Goal: Task Accomplishment & Management: Manage account settings

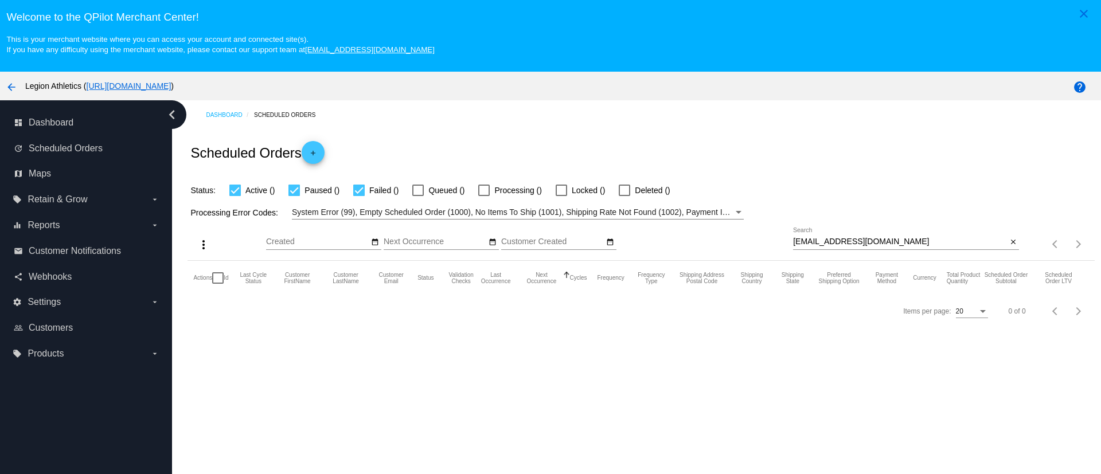
click at [839, 239] on input "[EMAIL_ADDRESS][DOMAIN_NAME]" at bounding box center [900, 241] width 214 height 9
paste input "sheryl618"
type input "[EMAIL_ADDRESS][DOMAIN_NAME]"
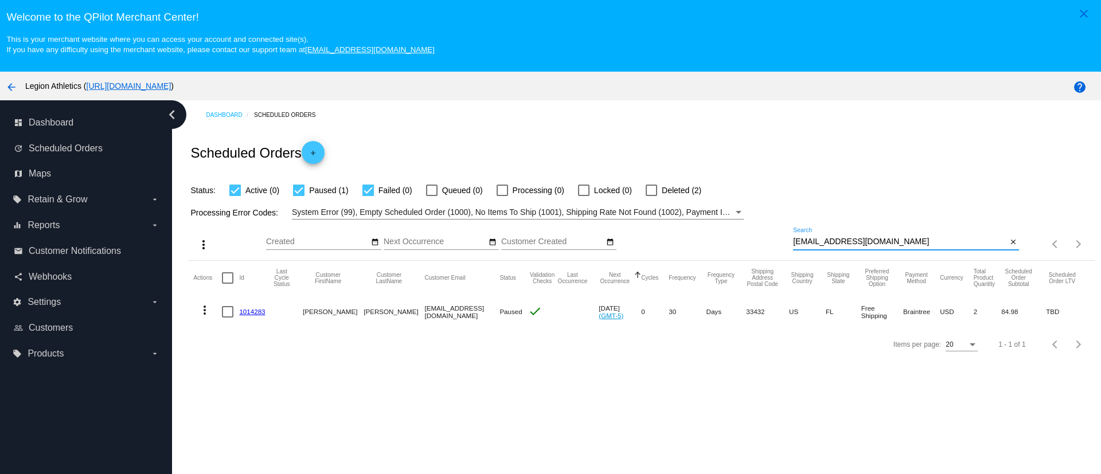
click at [245, 314] on link "1014283" at bounding box center [252, 311] width 26 height 7
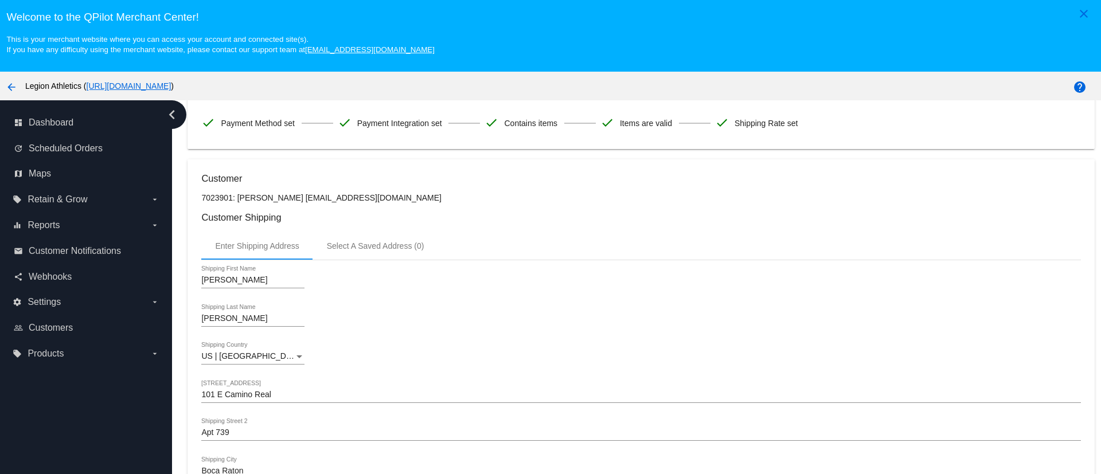
scroll to position [86, 0]
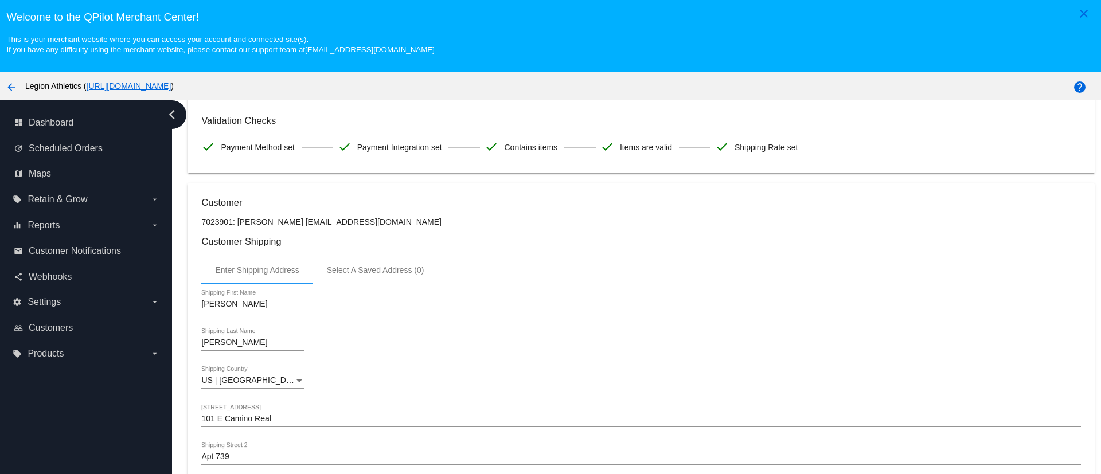
drag, startPoint x: 233, startPoint y: 224, endPoint x: 199, endPoint y: 225, distance: 34.4
copy p "7023901"
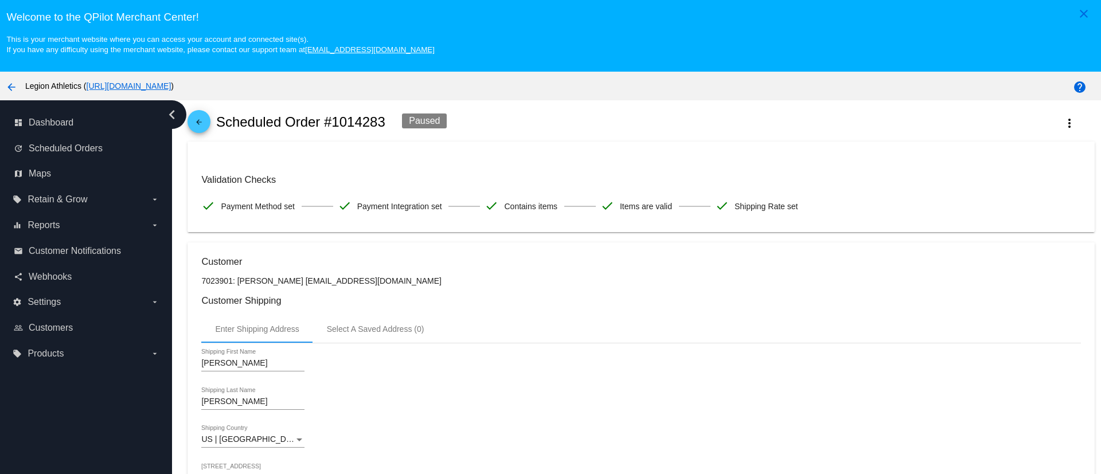
scroll to position [0, 0]
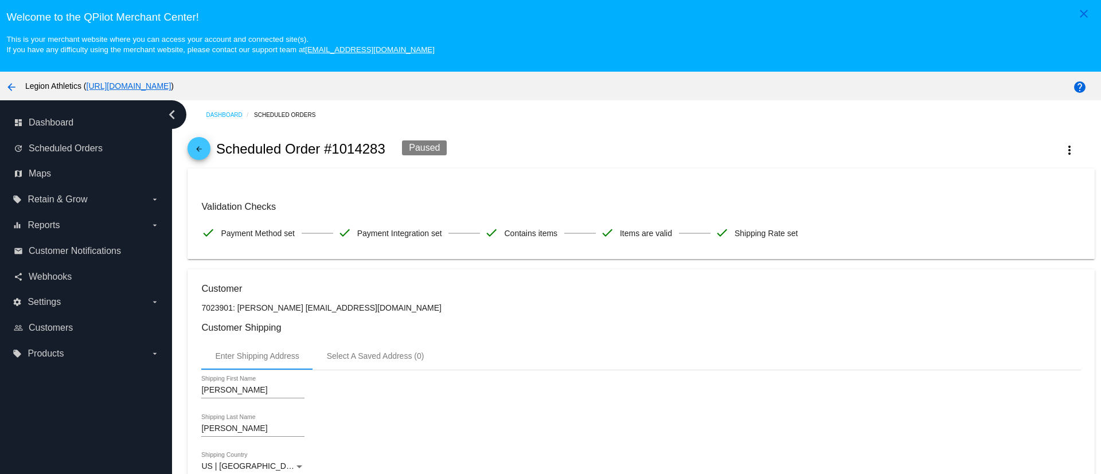
drag, startPoint x: 374, startPoint y: 147, endPoint x: 326, endPoint y: 151, distance: 47.8
click at [326, 151] on h2 "Scheduled Order #1014283" at bounding box center [300, 149] width 169 height 16
click at [327, 149] on h2 "Scheduled Order #1014283" at bounding box center [300, 149] width 169 height 16
drag, startPoint x: 385, startPoint y: 147, endPoint x: 327, endPoint y: 149, distance: 57.9
click at [327, 149] on h2 "Scheduled Order #1014283" at bounding box center [300, 149] width 169 height 16
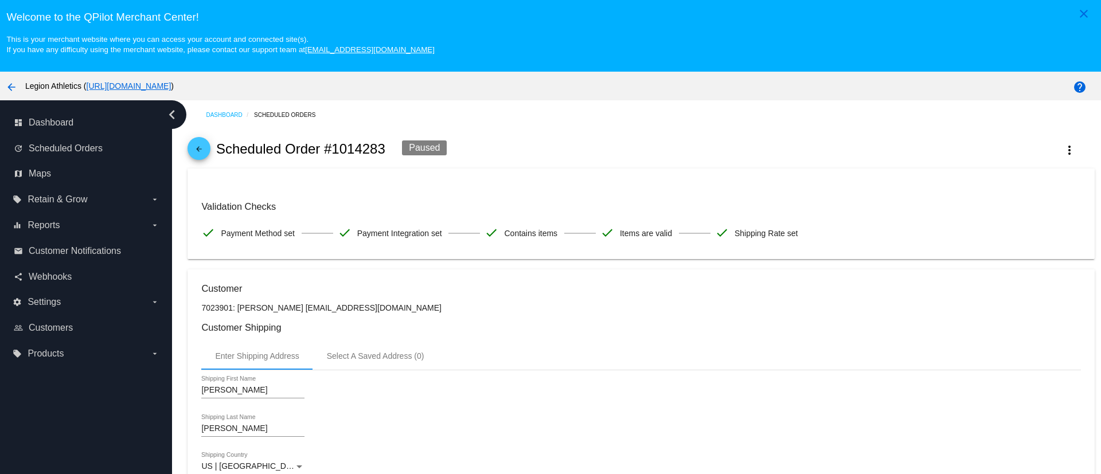
copy h2 "#1014283"
click at [200, 151] on mat-icon "arrow_back" at bounding box center [199, 152] width 14 height 14
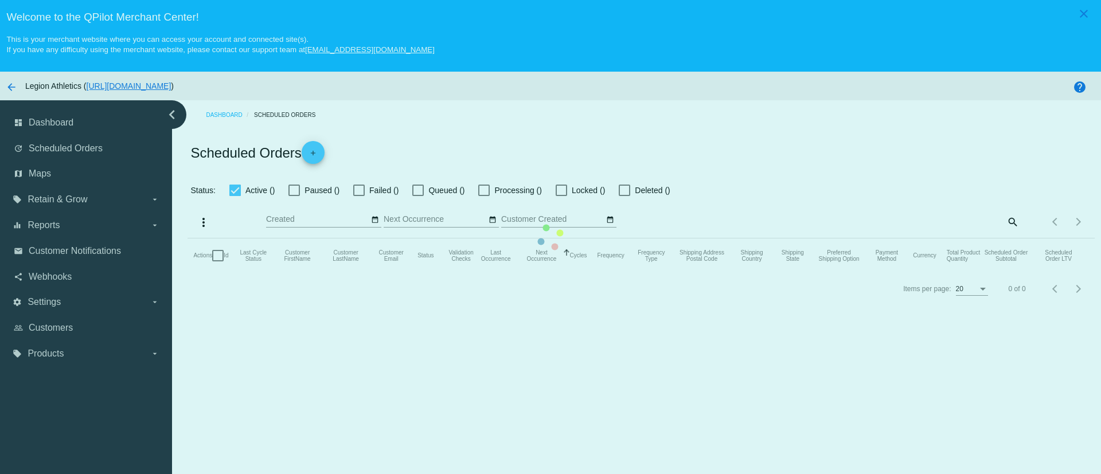
checkbox input "true"
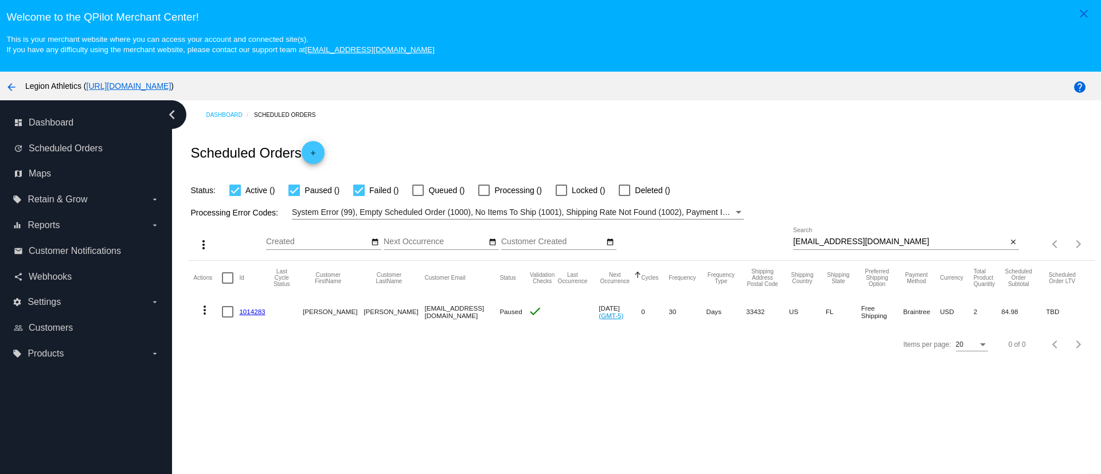
click at [250, 313] on link "1014283" at bounding box center [252, 311] width 26 height 7
click at [605, 190] on span "Locked ()" at bounding box center [588, 190] width 33 height 14
click at [561, 196] on input "Locked ()" at bounding box center [561, 196] width 1 height 1
checkbox input "true"
click at [646, 188] on div at bounding box center [651, 190] width 11 height 11
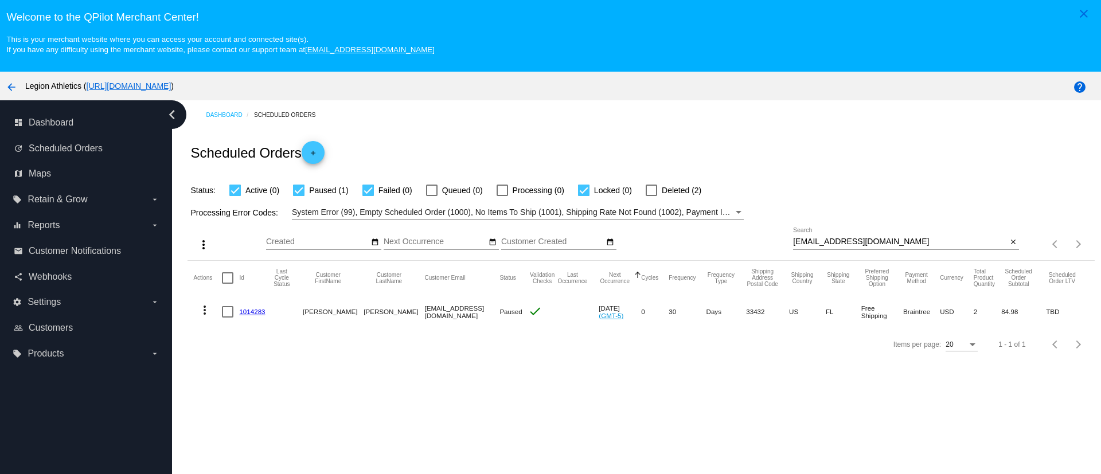
click at [651, 196] on input "Deleted (2)" at bounding box center [651, 196] width 1 height 1
checkbox input "true"
click at [591, 191] on label "Locked (0)" at bounding box center [605, 190] width 54 height 14
click at [584, 196] on input "Locked (0)" at bounding box center [583, 196] width 1 height 1
checkbox input "false"
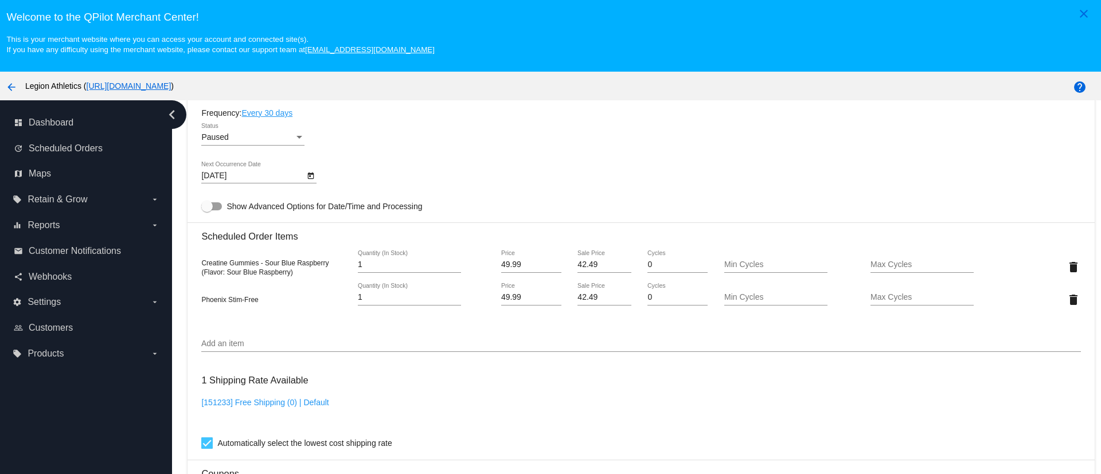
scroll to position [602, 0]
